Goal: Entertainment & Leisure: Browse casually

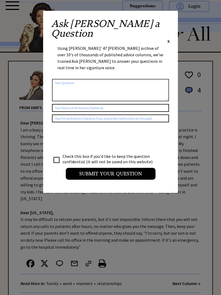
click at [168, 38] on span "X" at bounding box center [168, 40] width 2 height 5
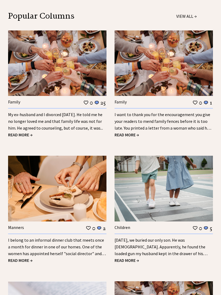
scroll to position [572, 0]
click at [26, 132] on span "READ MORE →" at bounding box center [20, 134] width 24 height 5
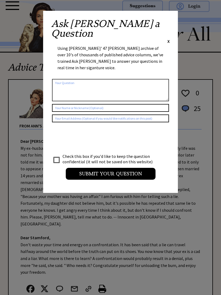
click at [169, 38] on span "X" at bounding box center [168, 40] width 2 height 5
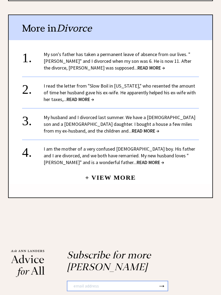
scroll to position [567, 0]
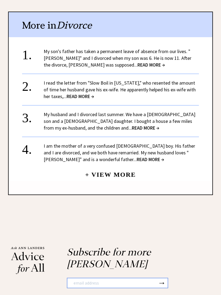
click at [136, 156] on span "READ MORE →" at bounding box center [149, 159] width 27 height 6
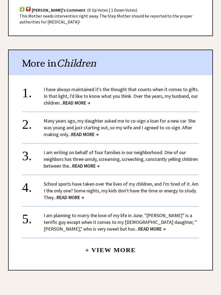
scroll to position [435, 0]
click at [88, 105] on span "READ MORE →" at bounding box center [76, 103] width 27 height 6
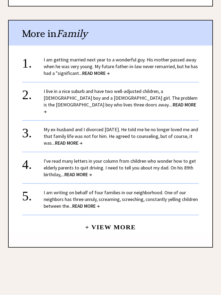
scroll to position [620, 0]
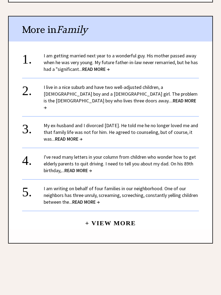
click at [100, 198] on span "READ MORE →" at bounding box center [85, 201] width 27 height 6
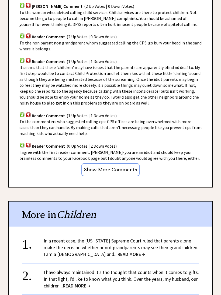
scroll to position [360, 0]
